Goal: Information Seeking & Learning: Check status

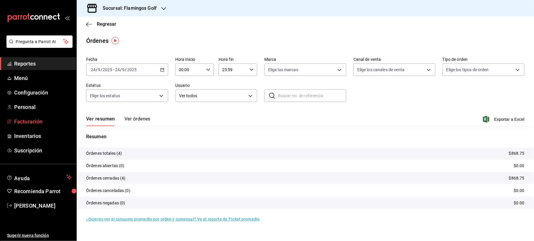
click at [27, 120] on span "Facturación" at bounding box center [43, 122] width 58 height 8
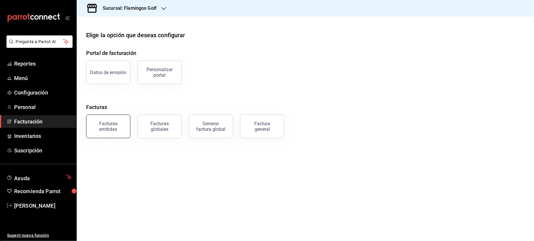
click at [120, 123] on div "Facturas emitidas" at bounding box center [108, 126] width 37 height 11
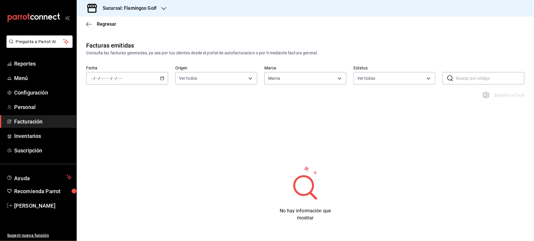
type input "fcb6ad62-2d7c-4c8d-a7b9-f3ea60482d45"
click at [164, 80] on div "/ / - / /" at bounding box center [127, 78] width 82 height 12
click at [108, 135] on span "Mes actual" at bounding box center [114, 136] width 46 height 6
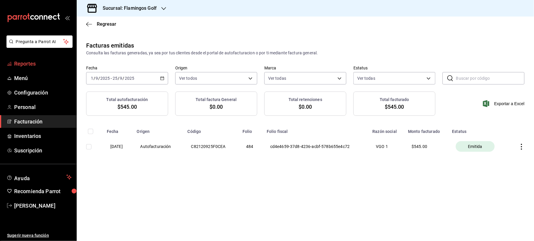
click at [21, 62] on span "Reportes" at bounding box center [43, 64] width 58 height 8
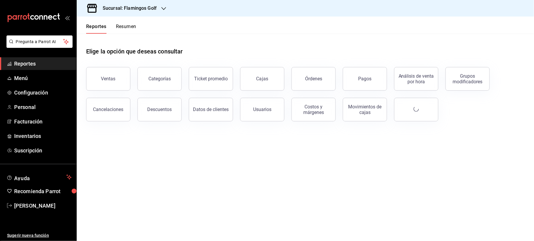
click at [160, 8] on div "Sucursal: Flamingos Golf" at bounding box center [124, 8] width 87 height 17
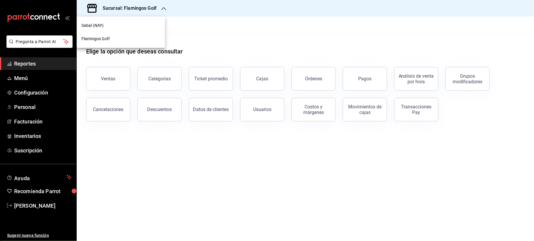
click at [105, 25] on div "Sabal (NAY)" at bounding box center [120, 25] width 79 height 6
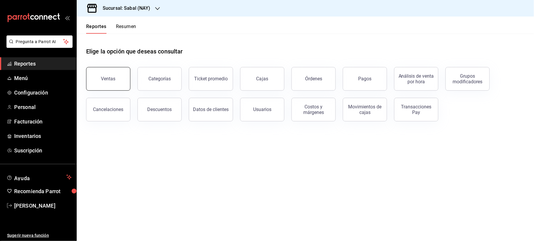
click at [115, 78] on button "Ventas" at bounding box center [108, 79] width 44 height 24
